Goal: Task Accomplishment & Management: Use online tool/utility

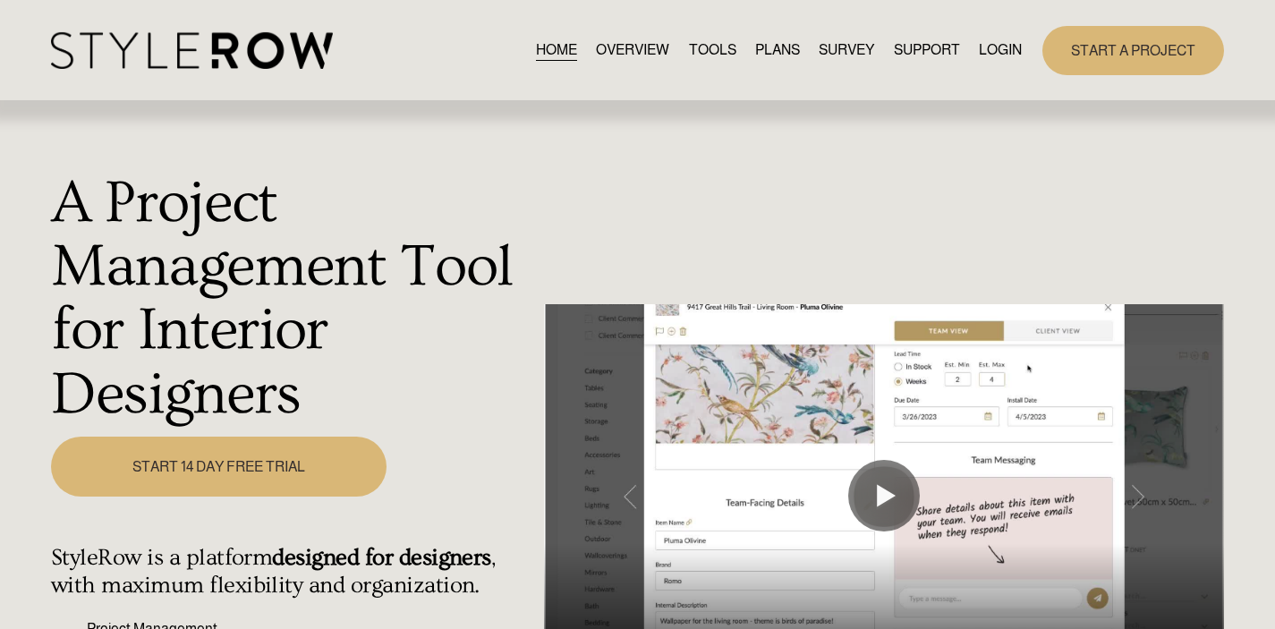
click at [994, 56] on link "LOGIN" at bounding box center [1000, 50] width 43 height 24
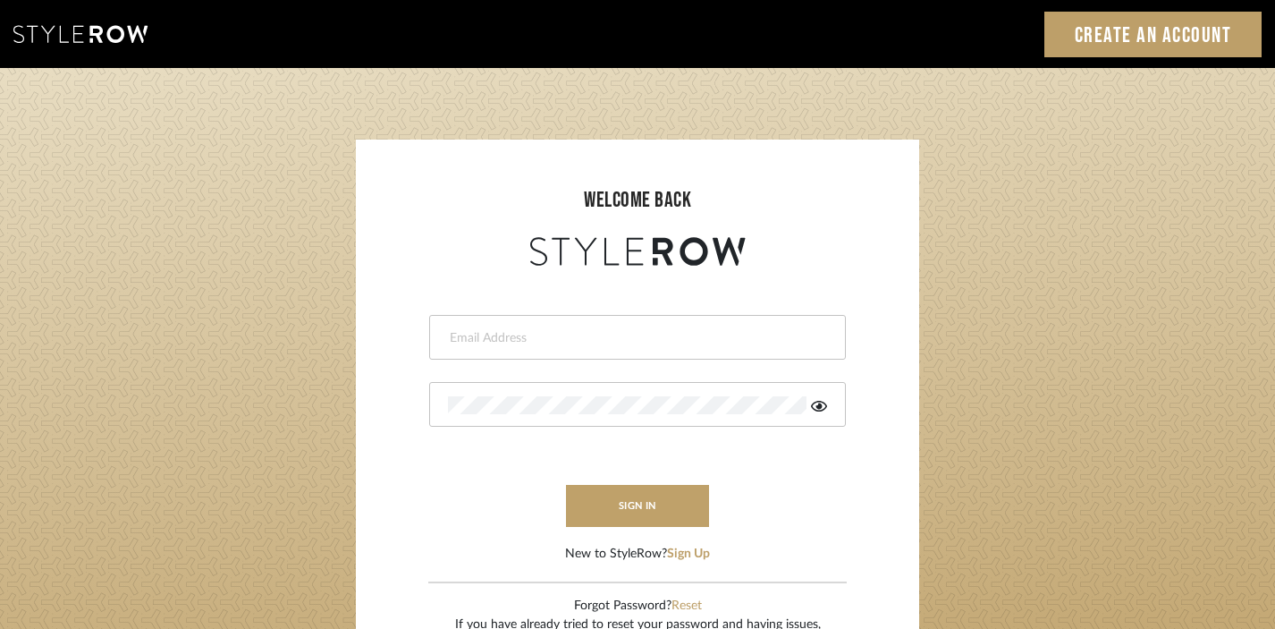
type input "[EMAIL_ADDRESS][DOMAIN_NAME]"
click at [650, 525] on button "sign in" at bounding box center [637, 506] width 143 height 42
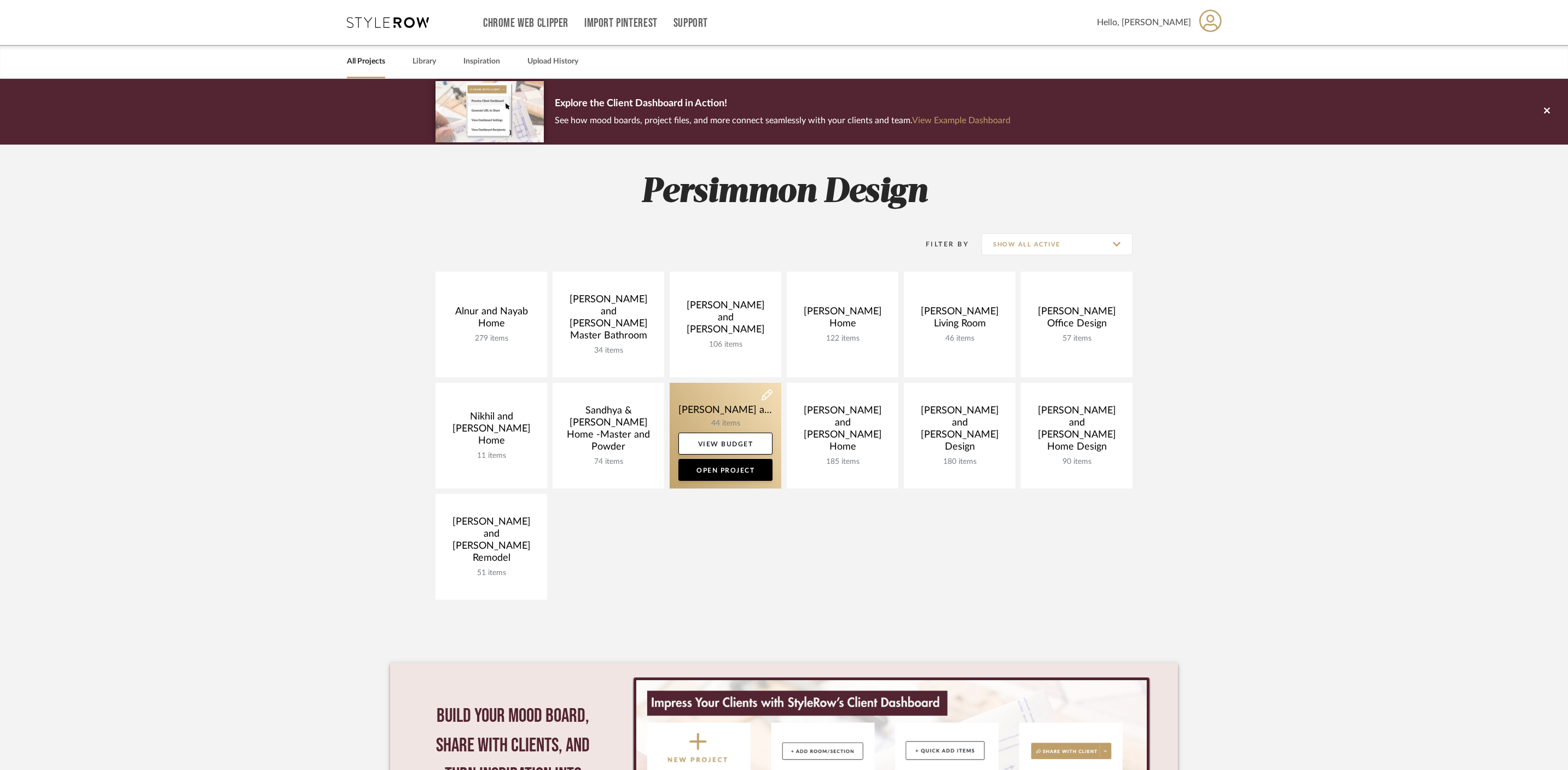
click at [728, 428] on link at bounding box center [726, 435] width 111 height 106
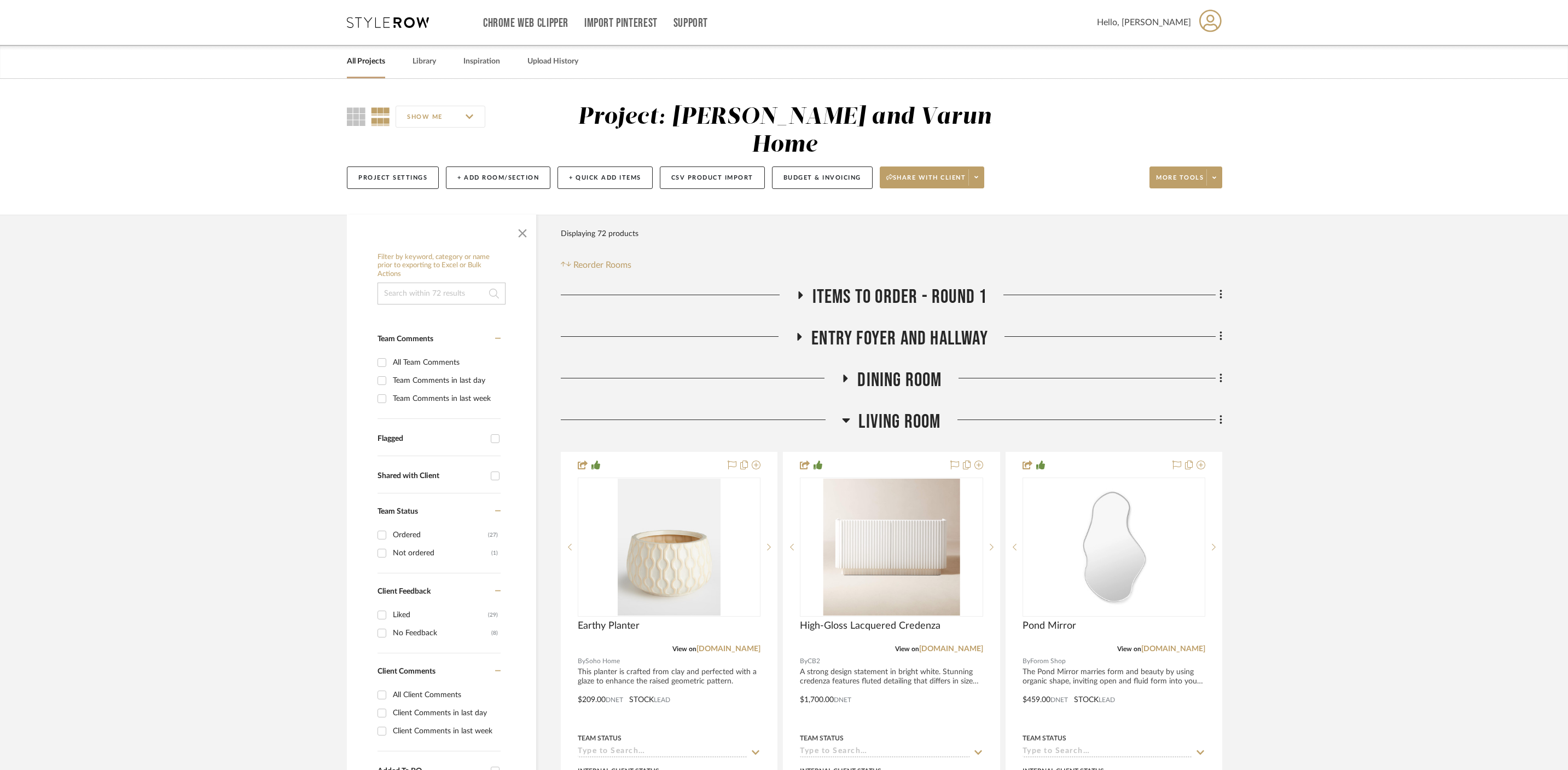
click at [852, 410] on h3 "Living Room" at bounding box center [891, 422] width 98 height 23
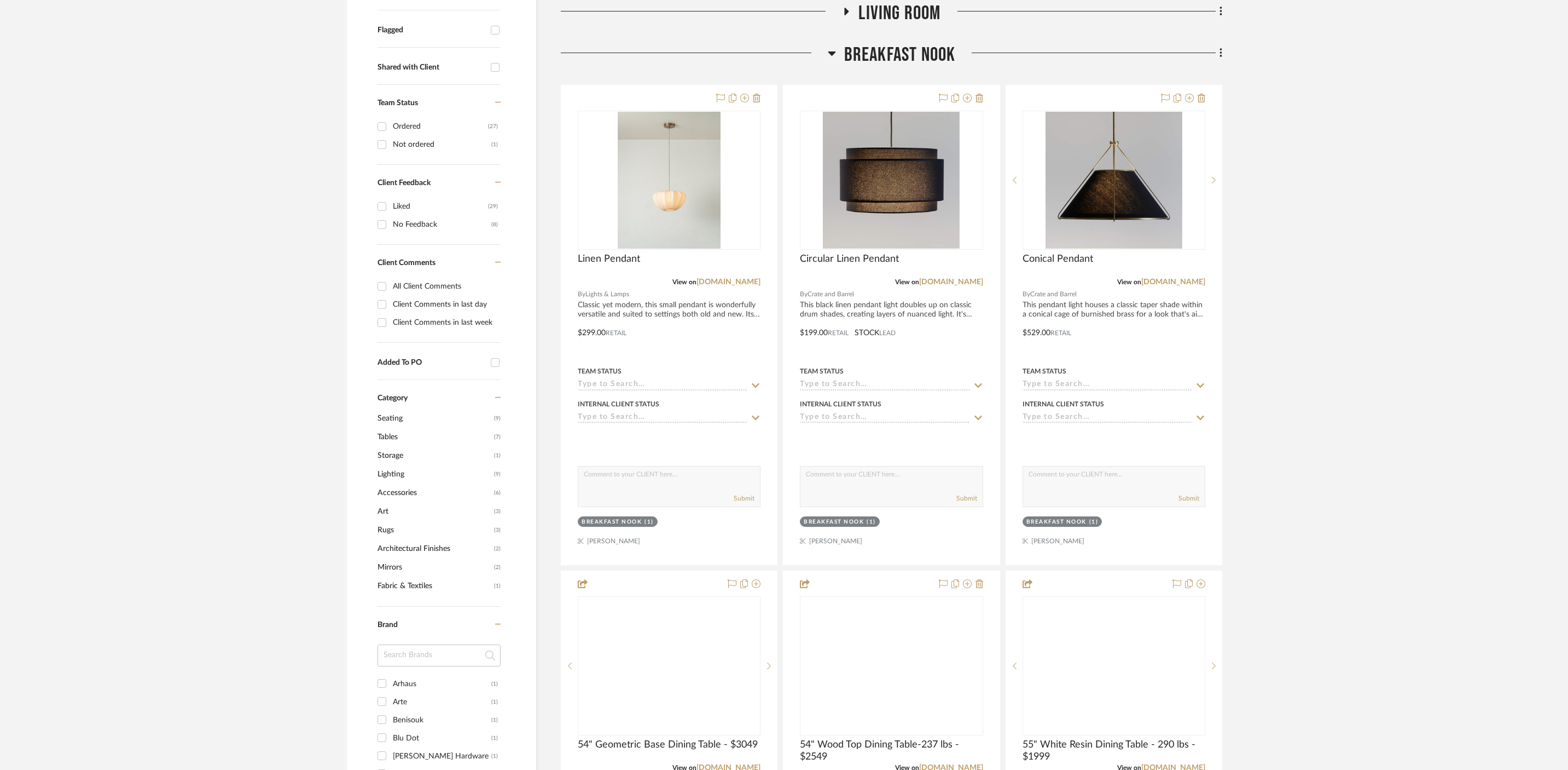
scroll to position [409, 0]
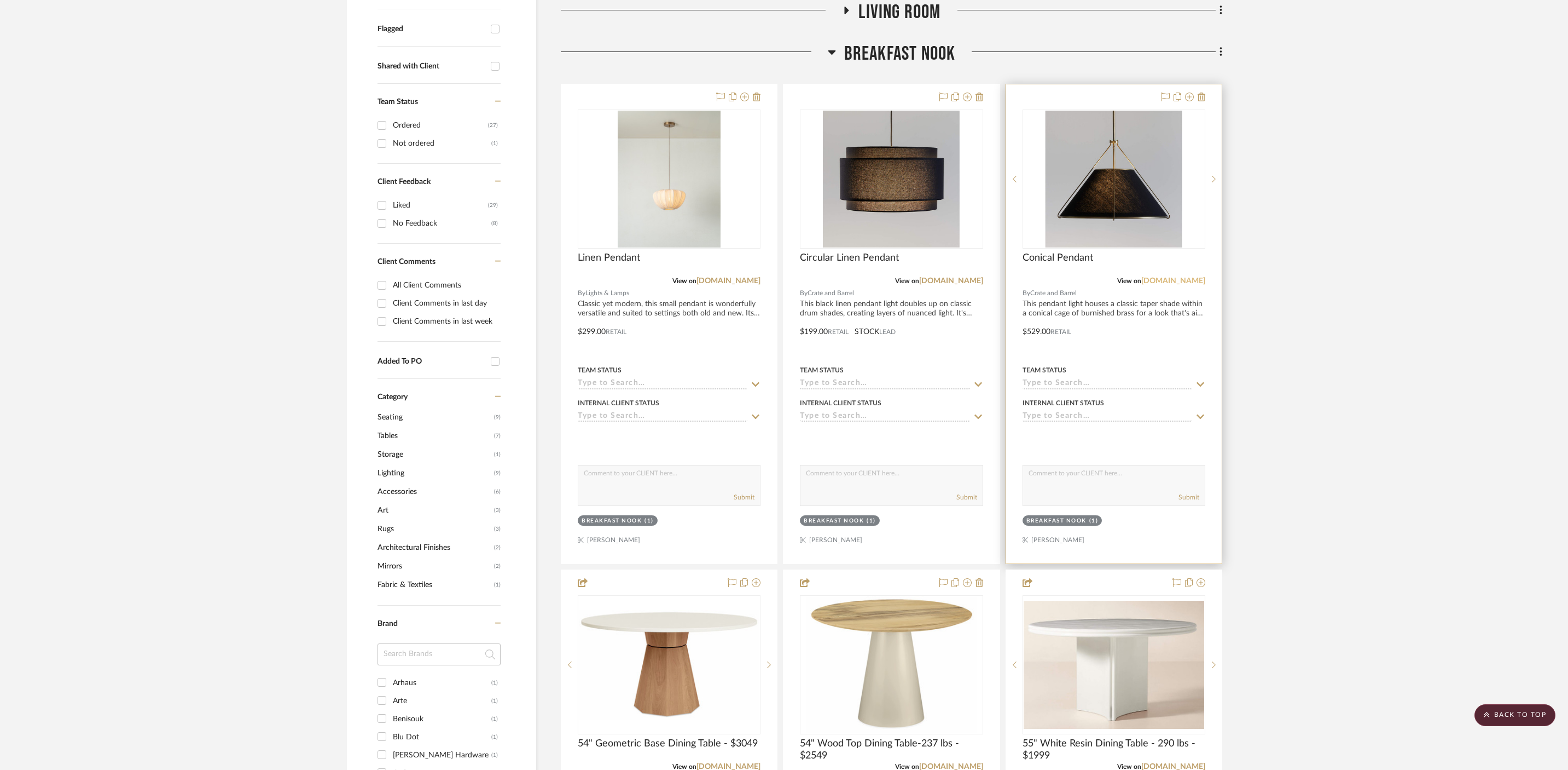
click at [1181, 277] on link "[DOMAIN_NAME]" at bounding box center [1173, 281] width 64 height 8
click at [1178, 277] on link "[DOMAIN_NAME]" at bounding box center [1173, 281] width 64 height 8
click at [1091, 276] on div "View on app.stylerow.com" at bounding box center [1114, 281] width 183 height 10
click at [1112, 252] on div "Conical Pendant" at bounding box center [1114, 263] width 183 height 24
click at [1112, 177] on img "0" at bounding box center [1114, 179] width 137 height 137
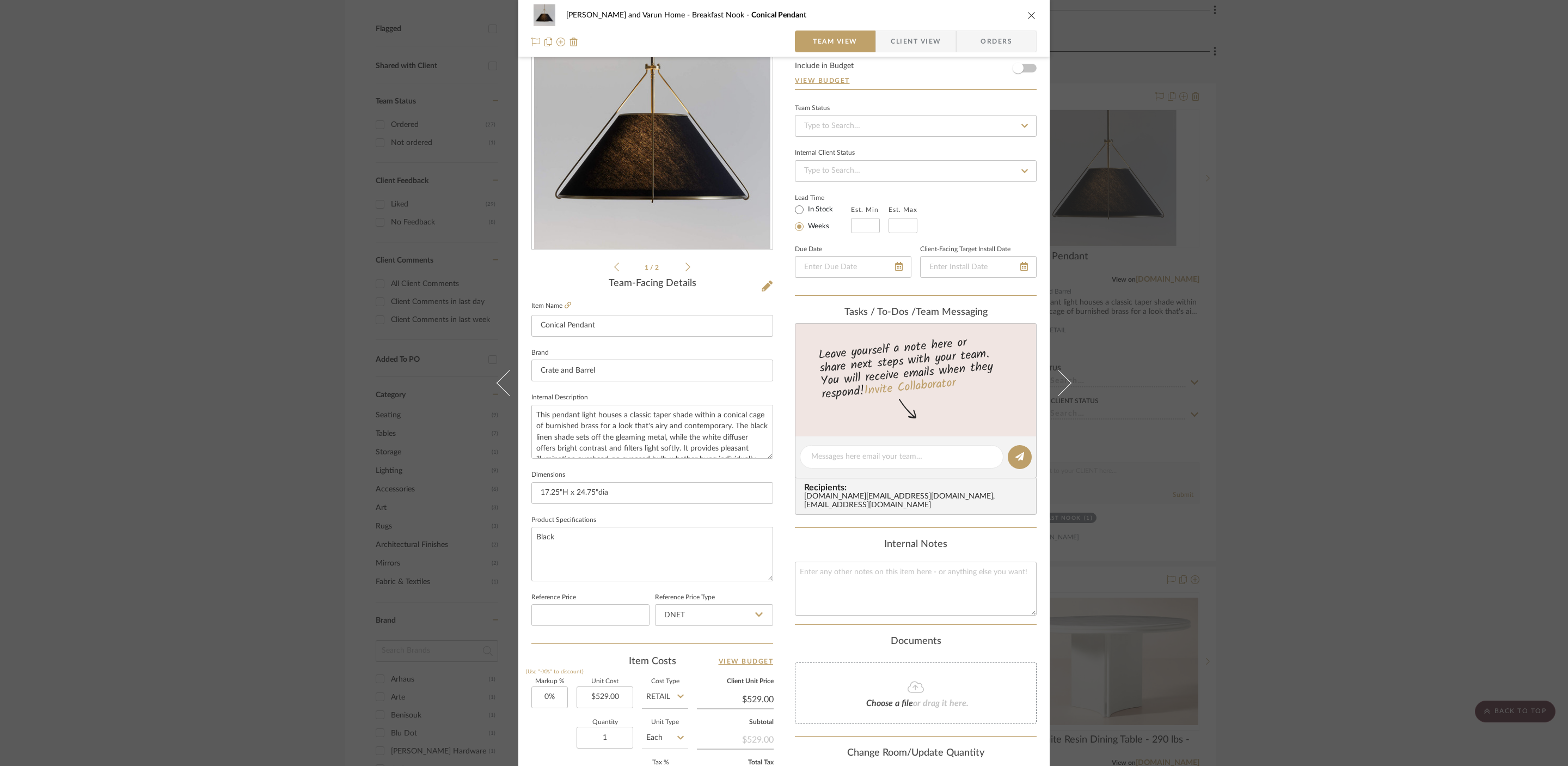
scroll to position [74, 0]
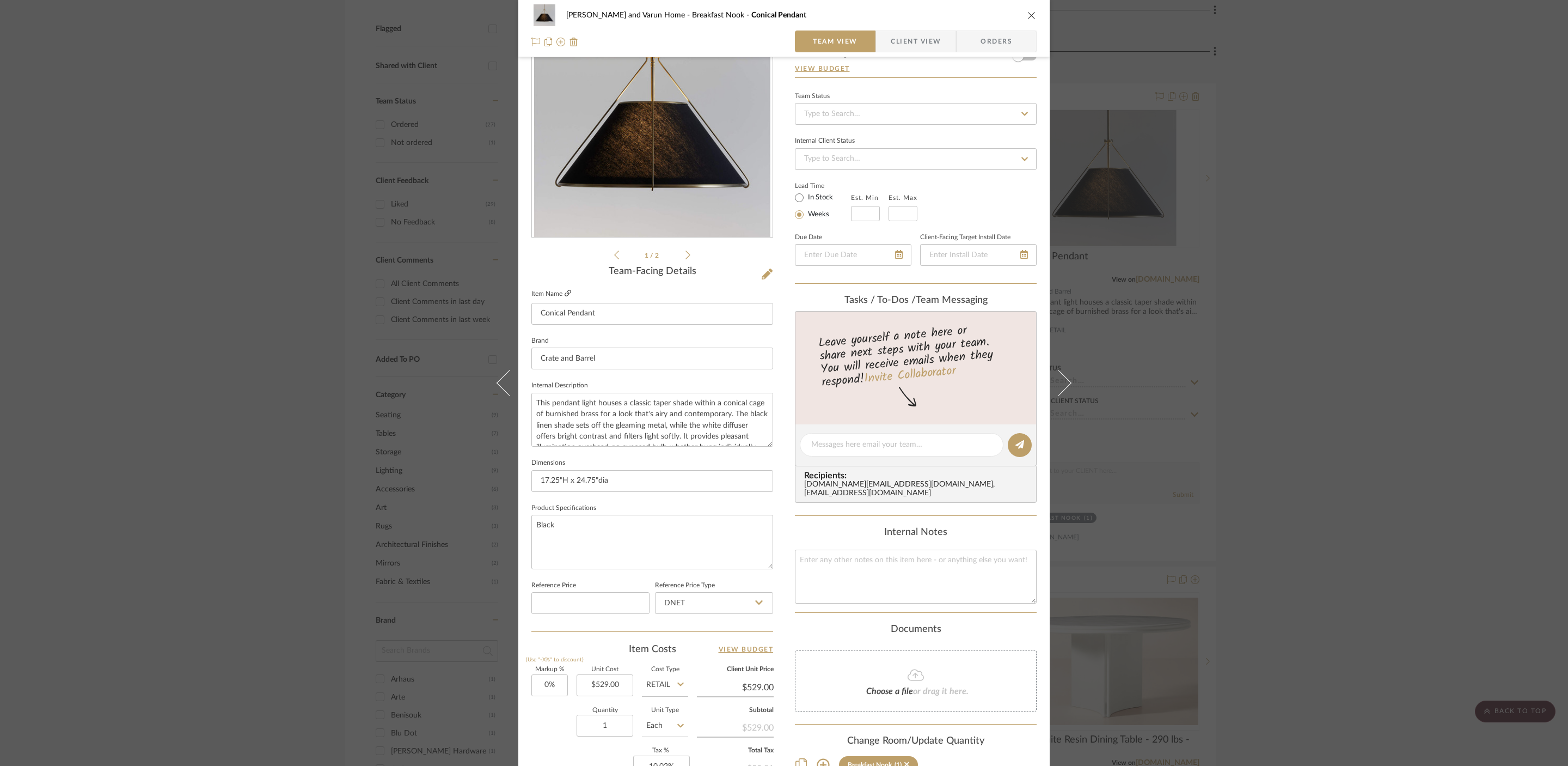
click at [565, 292] on icon at bounding box center [568, 293] width 7 height 7
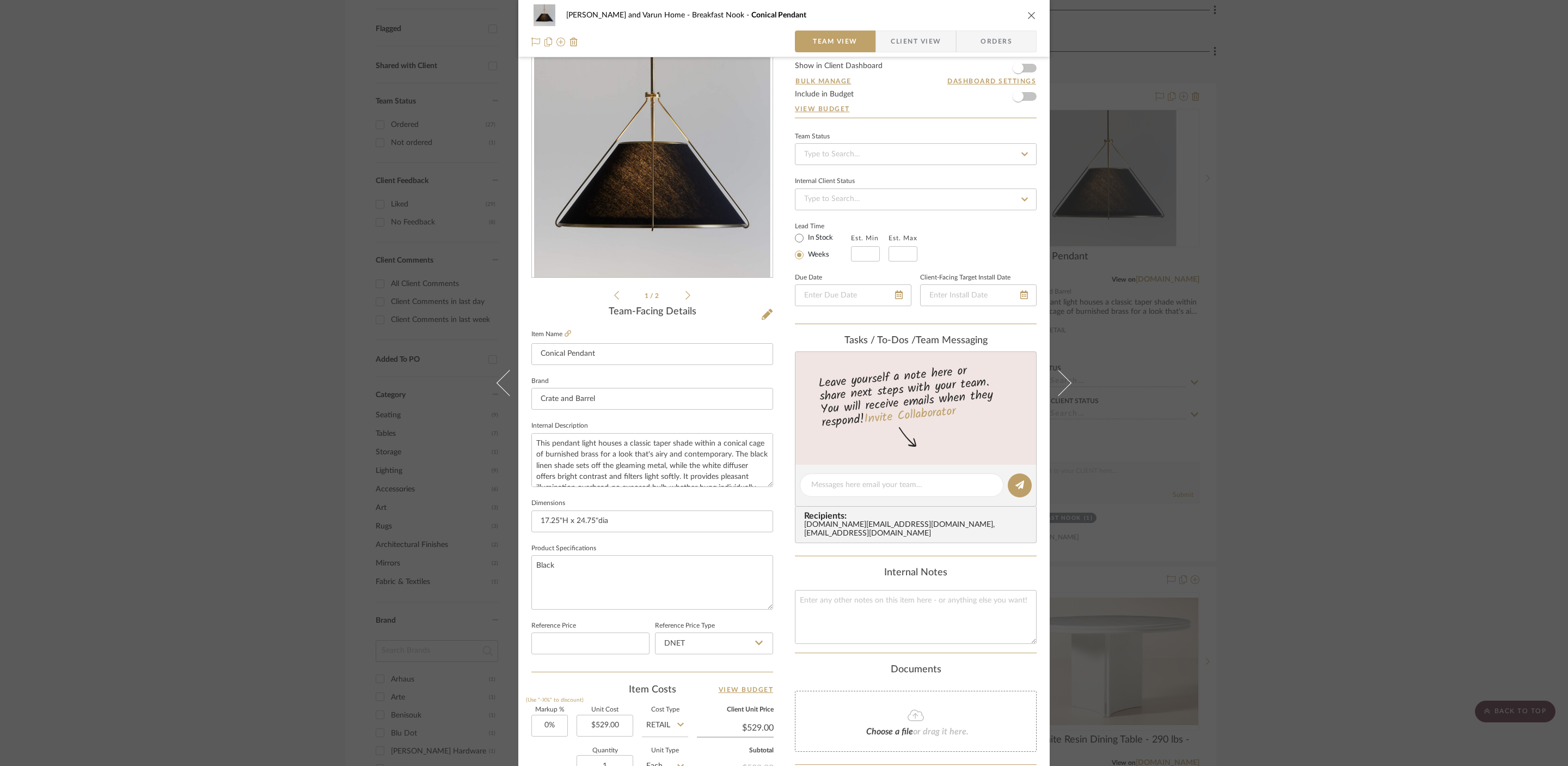
scroll to position [0, 0]
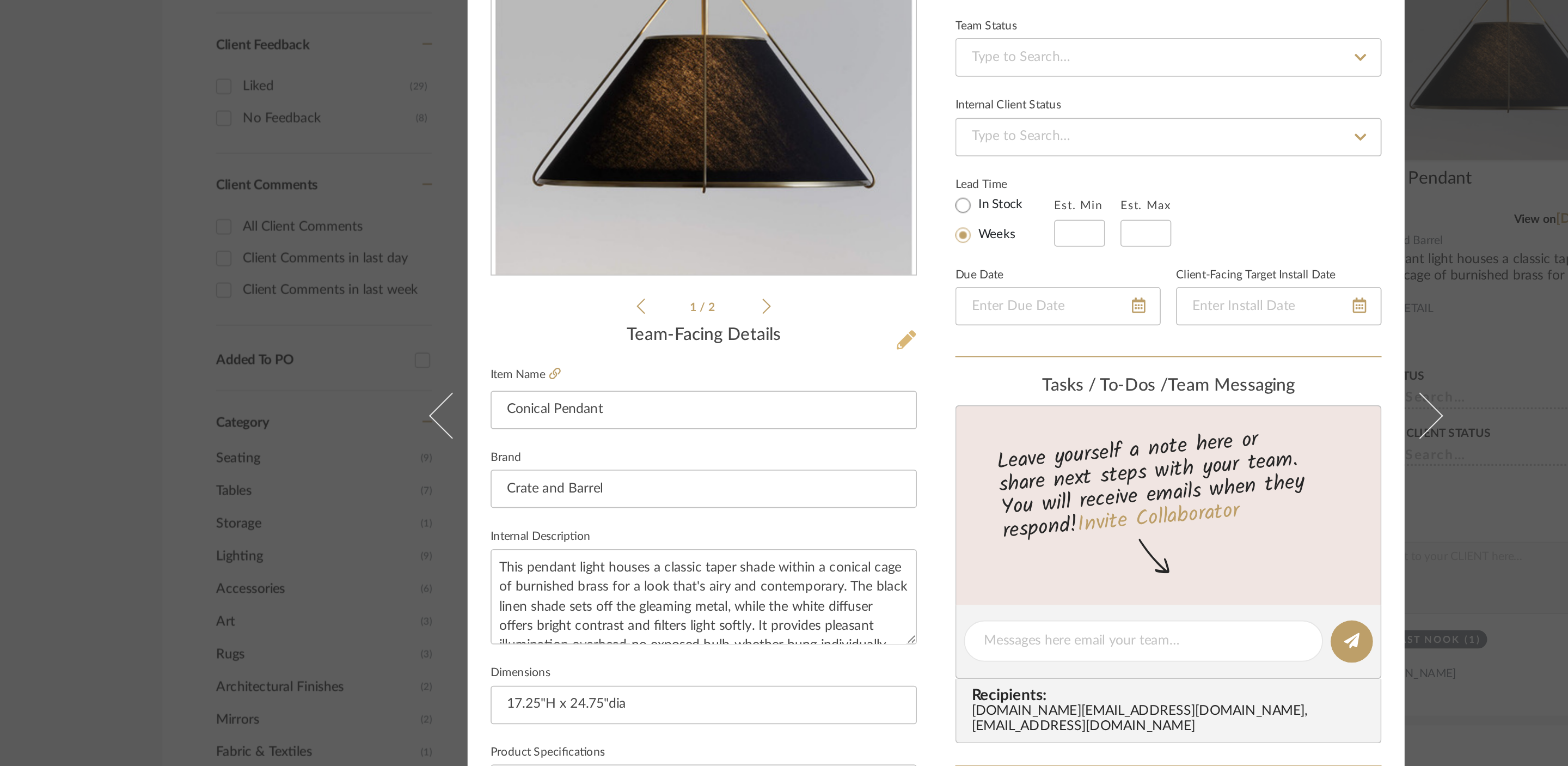
click at [766, 347] on icon at bounding box center [767, 348] width 11 height 11
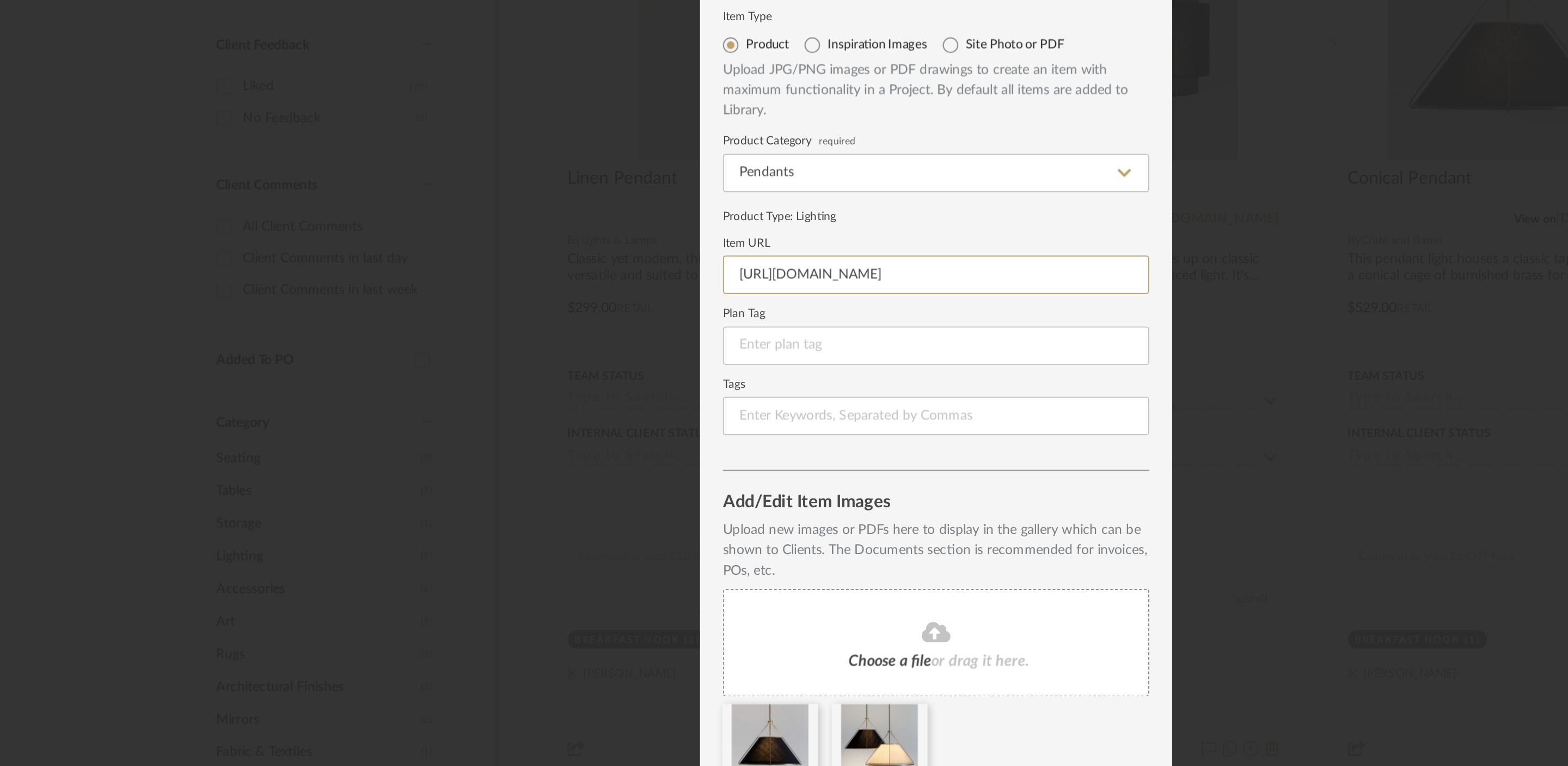
drag, startPoint x: 850, startPoint y: 306, endPoint x: 588, endPoint y: 306, distance: 262.0
click at [588, 306] on div "Edit Item Item Type Product Inspiration Images Site Photo or PDF Upload JPG/PNG…" at bounding box center [784, 383] width 1568 height 766
drag, startPoint x: 842, startPoint y: 311, endPoint x: 670, endPoint y: 312, distance: 172.0
click at [670, 312] on input "https://app.stylerow.com/projects/RkjMNP/items" at bounding box center [783, 311] width 242 height 22
paste input "www.crateandbarrel.com/remi-black-conical-pendant-light-24.7/s267523"
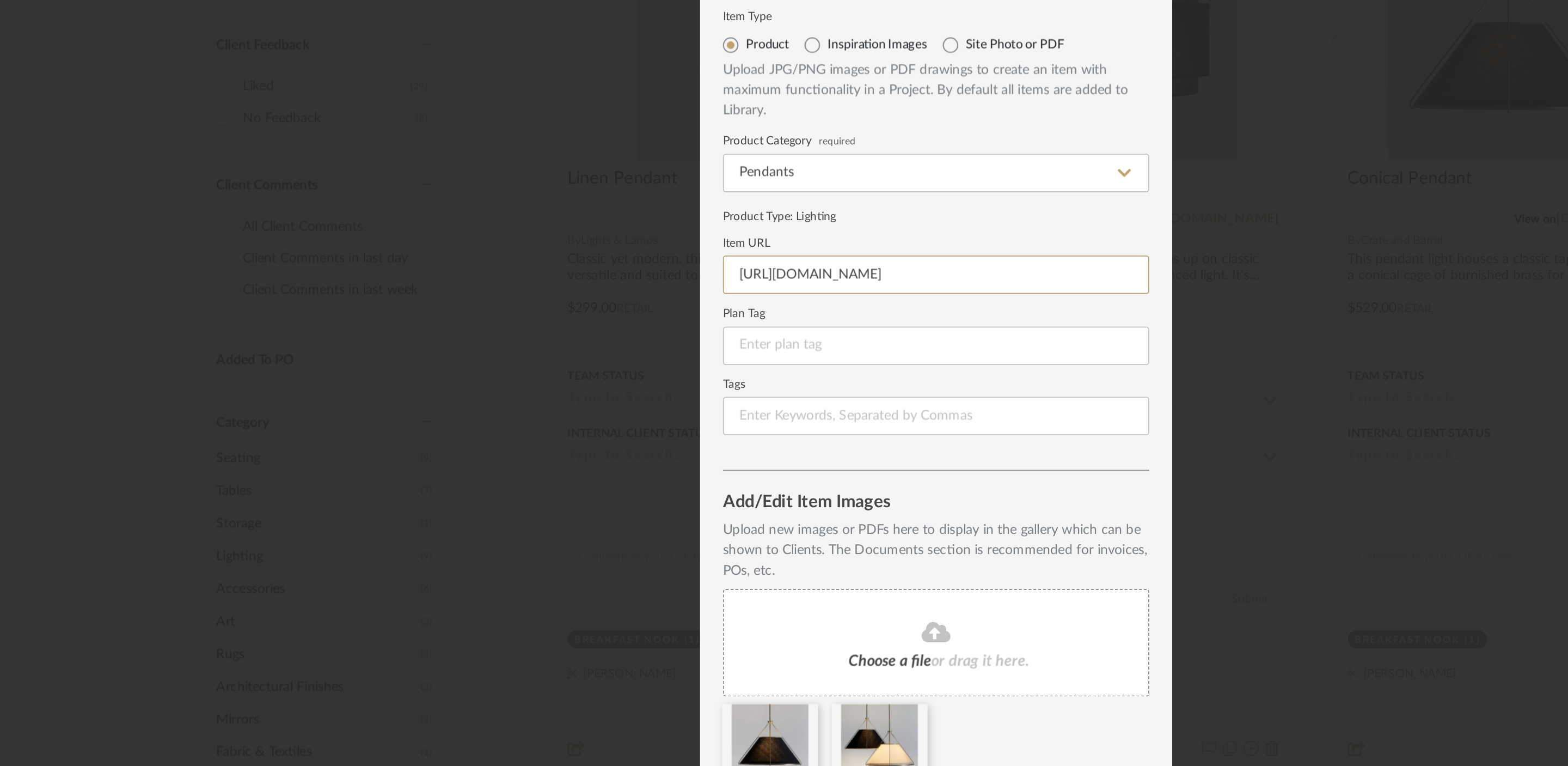
scroll to position [0, 47]
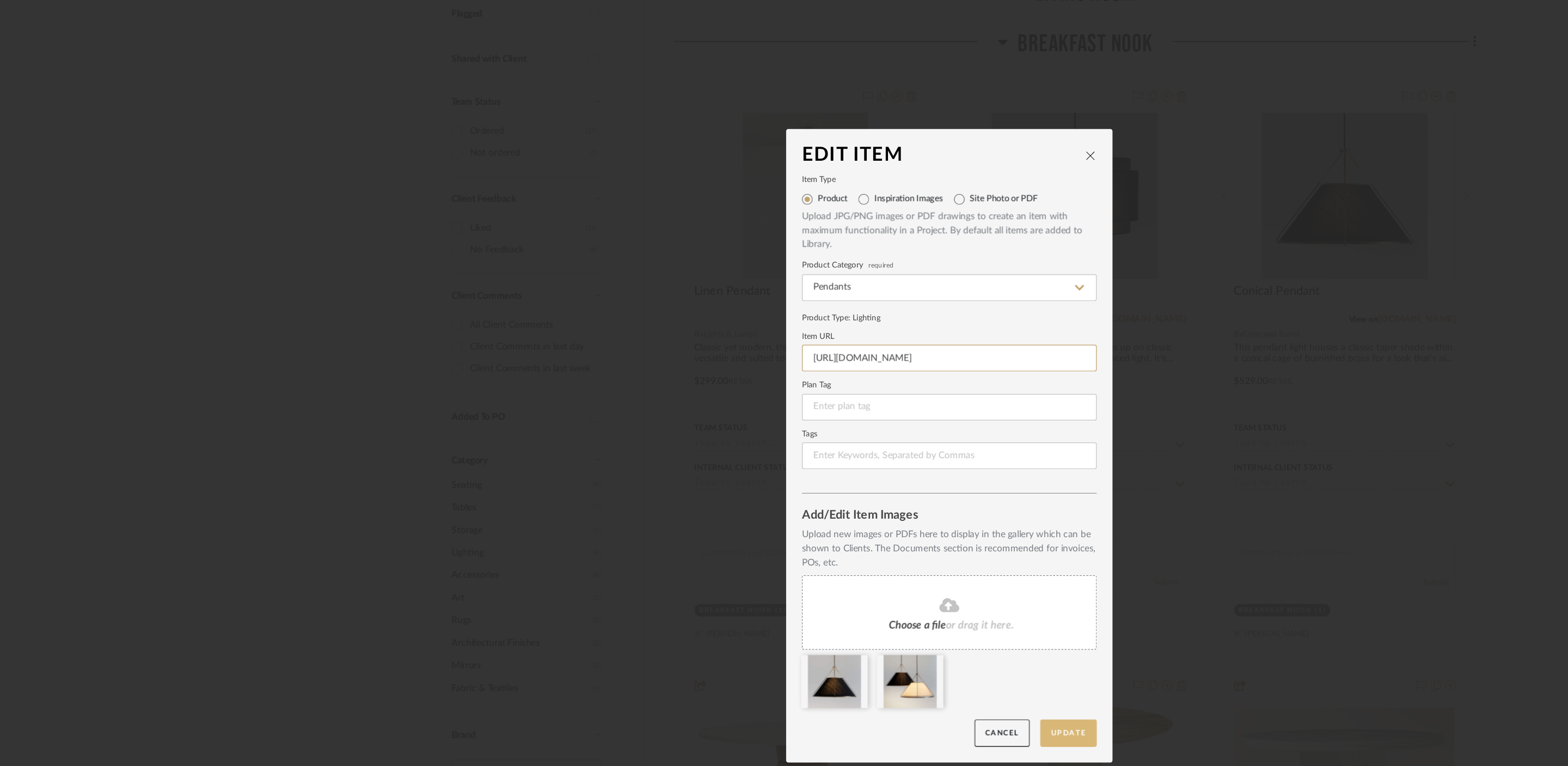
type input "https://www.crateandbarrel.com/remi-black-conical-pendant-light-24.7/s267523"
click at [878, 618] on button "Update" at bounding box center [882, 618] width 46 height 23
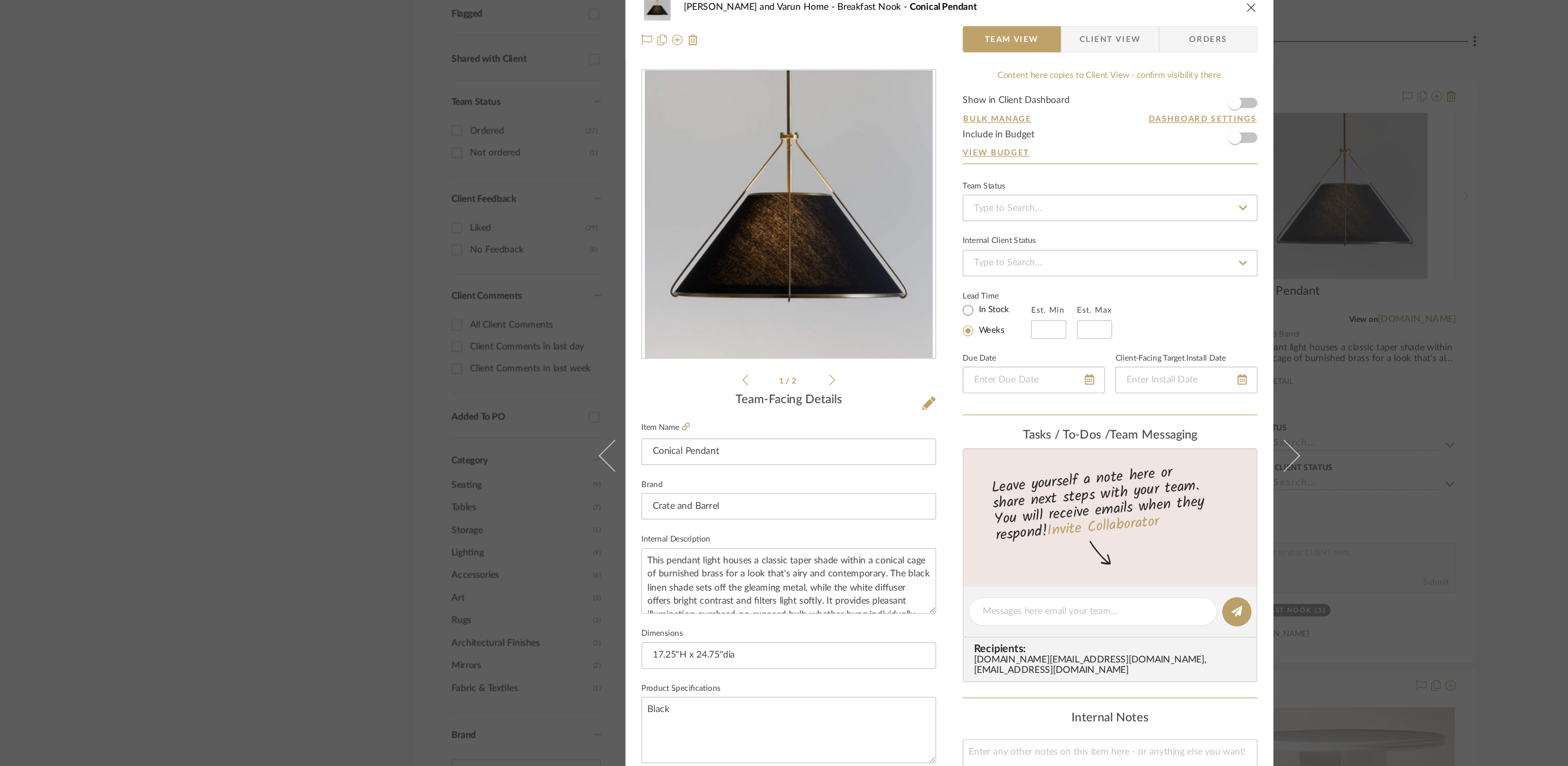
click at [1109, 104] on div "Shalini and Varun Home Breakfast Nook Conical Pendant Team View Client View Ord…" at bounding box center [784, 383] width 1568 height 766
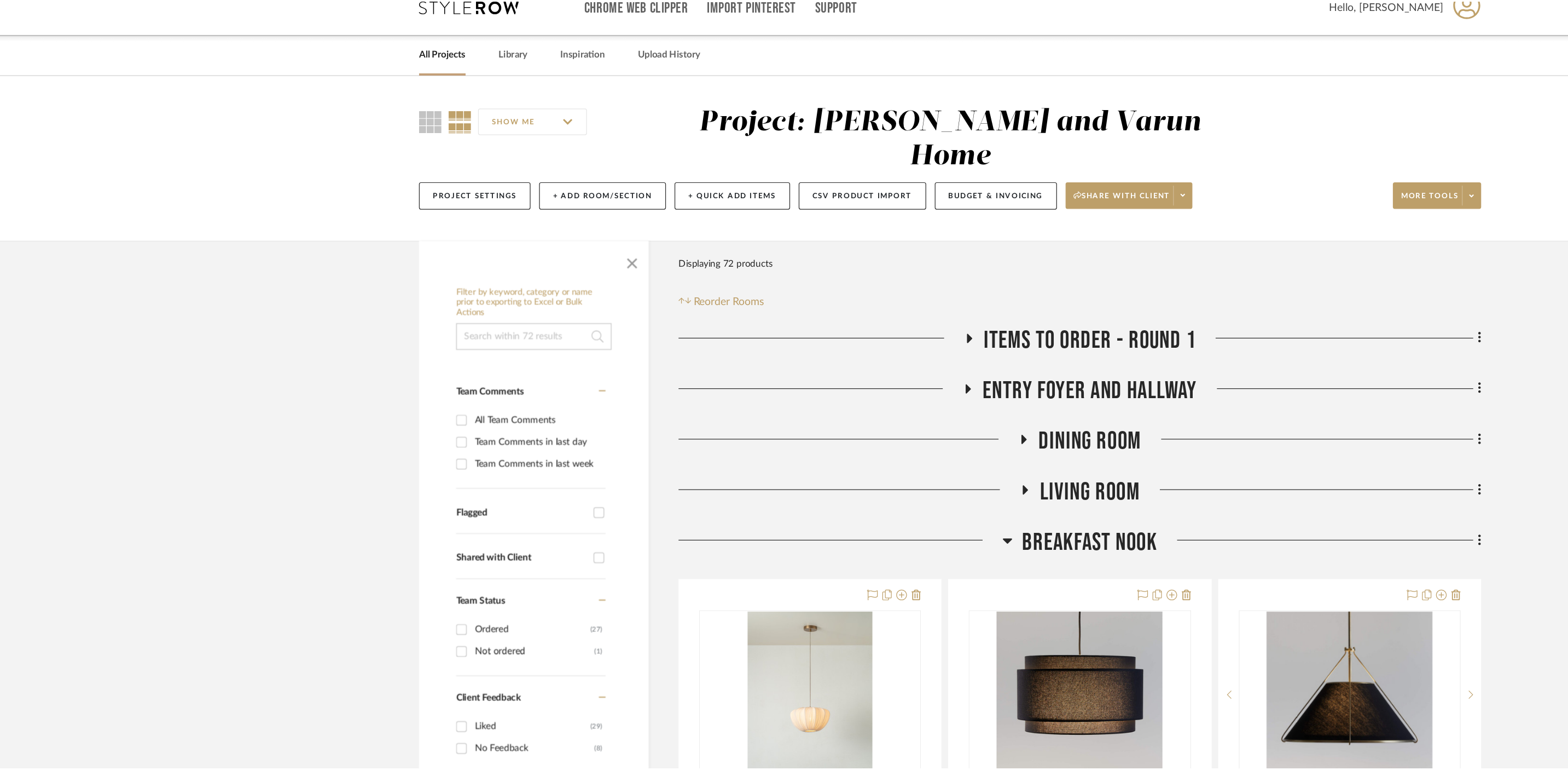
scroll to position [409, 0]
